Goal: Information Seeking & Learning: Learn about a topic

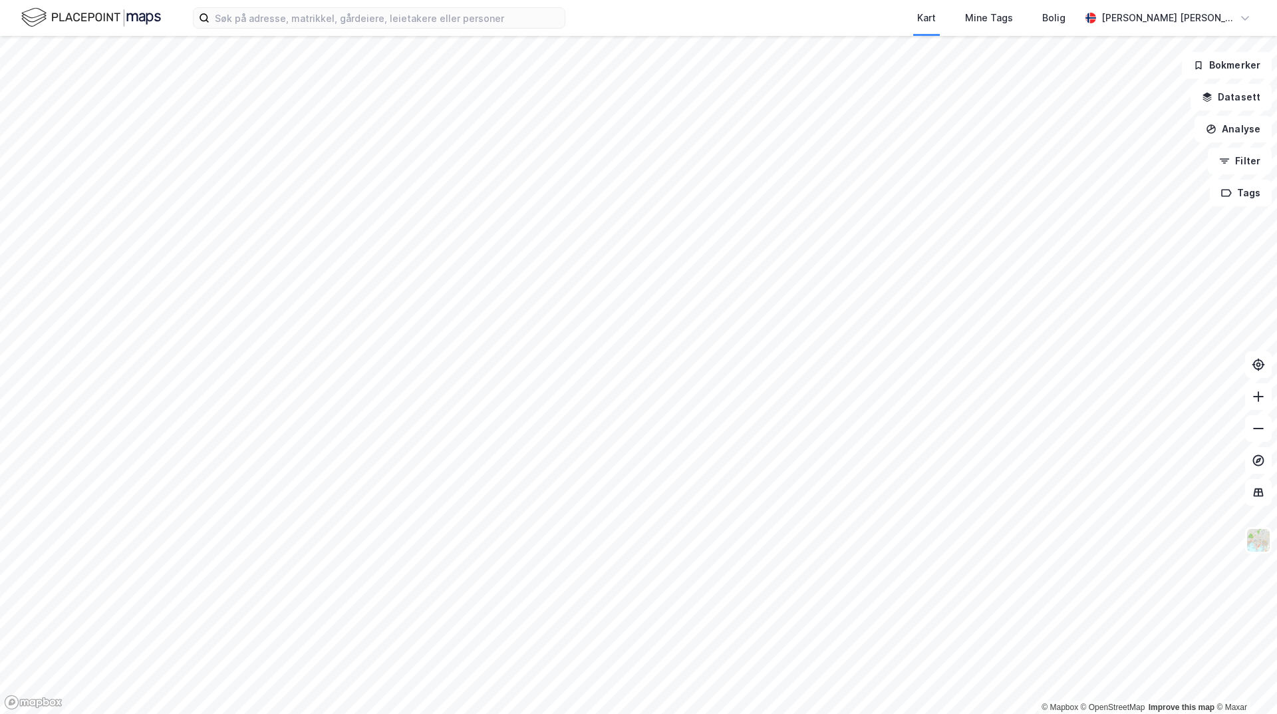
click at [625, 713] on html "Kart Mine Tags [PERSON_NAME] [PERSON_NAME] © Mapbox © OpenStreetMap Improve thi…" at bounding box center [638, 357] width 1277 height 714
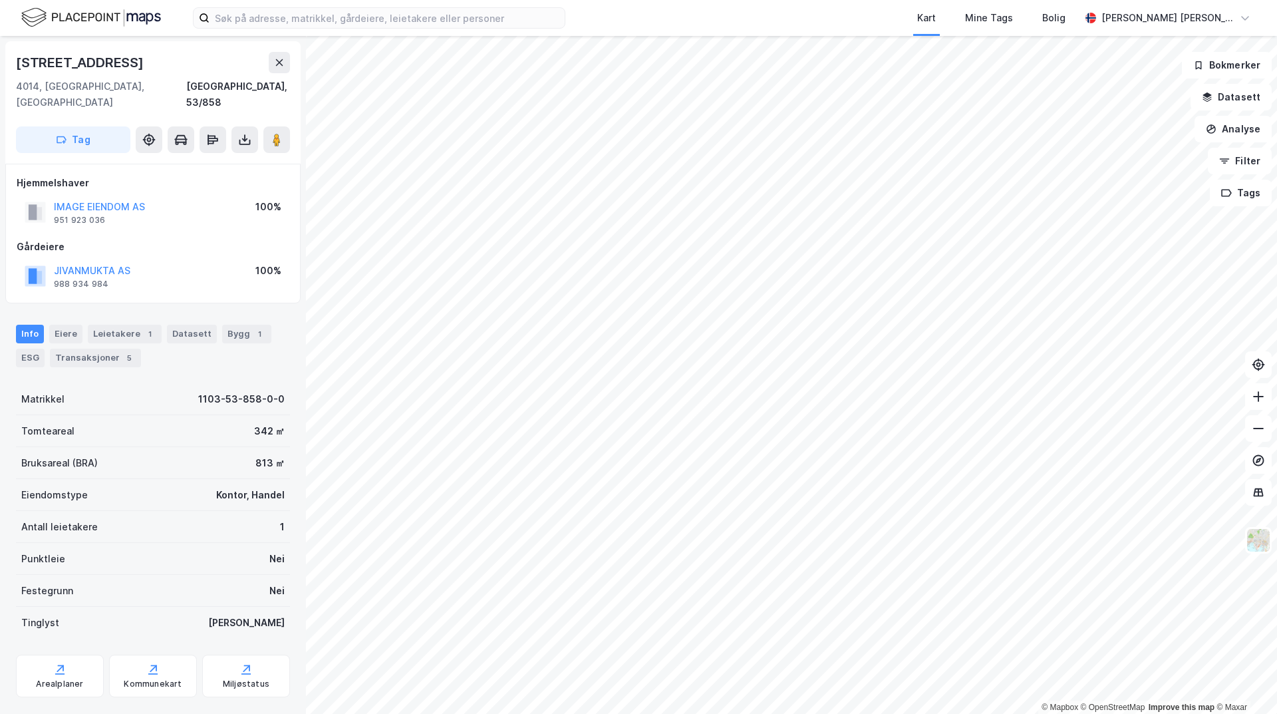
drag, startPoint x: 98, startPoint y: 251, endPoint x: 80, endPoint y: 244, distance: 19.4
click at [80, 260] on div "JIVANMUKTA AS 988 934 984 100%" at bounding box center [153, 276] width 273 height 32
click at [0, 0] on button "JIVANMUKTA AS" at bounding box center [0, 0] width 0 height 0
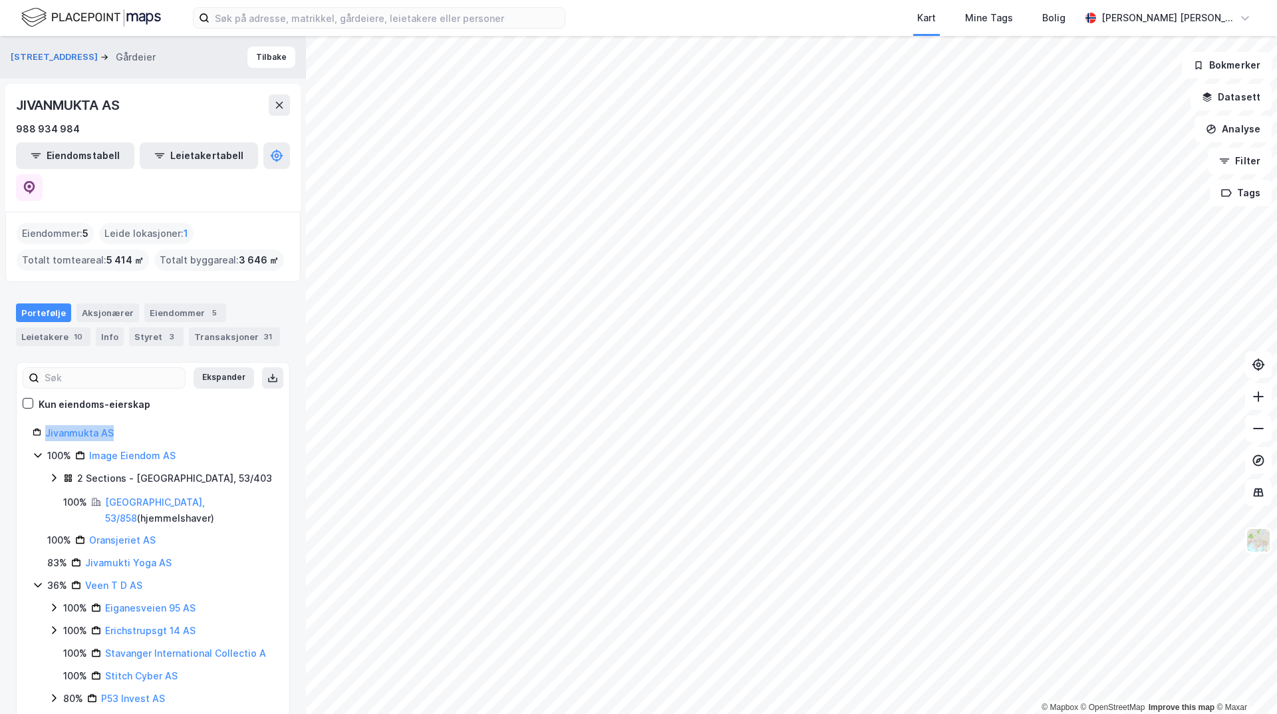
drag, startPoint x: 129, startPoint y: 398, endPoint x: 37, endPoint y: 408, distance: 92.4
click at [37, 425] on div "Jivanmukta AS" at bounding box center [153, 433] width 241 height 16
click at [170, 532] on div "100% Oransjeriet AS" at bounding box center [160, 540] width 226 height 16
drag, startPoint x: 161, startPoint y: 506, endPoint x: 86, endPoint y: 504, distance: 74.5
click at [86, 532] on div "100% Oransjeriet AS" at bounding box center [160, 540] width 226 height 16
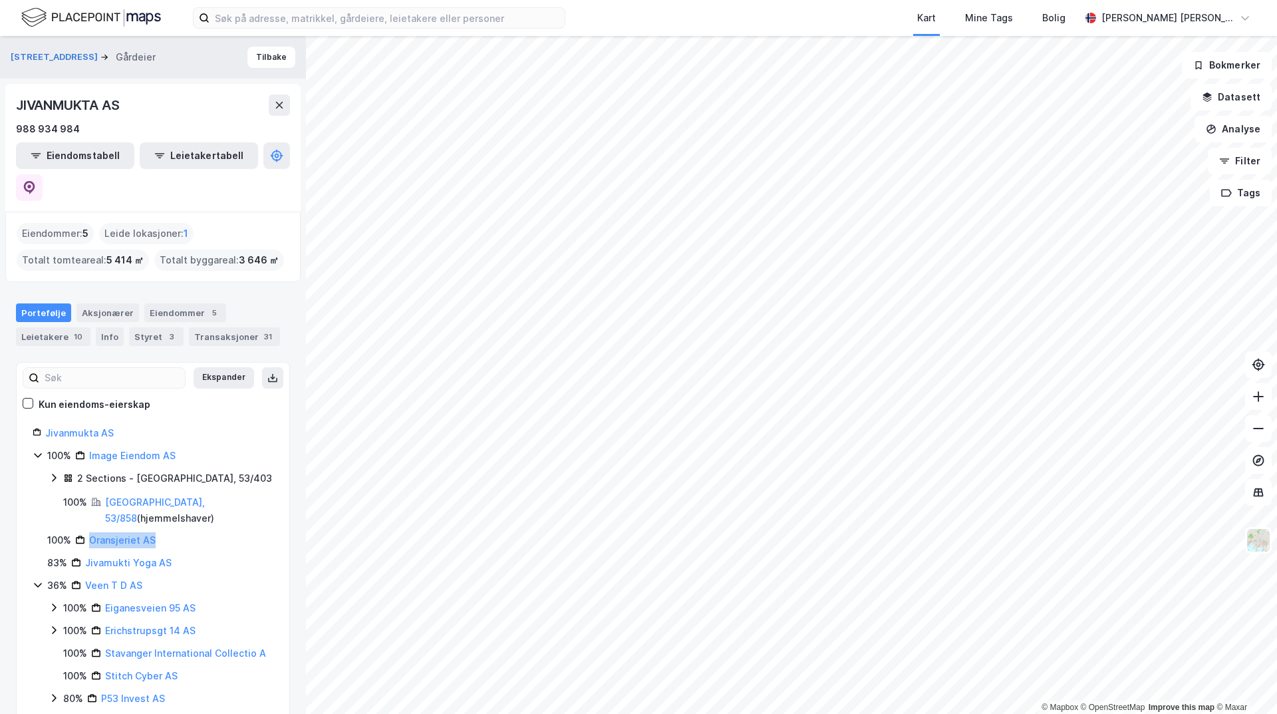
copy link "Oransjeriet AS"
